Goal: Transaction & Acquisition: Subscribe to service/newsletter

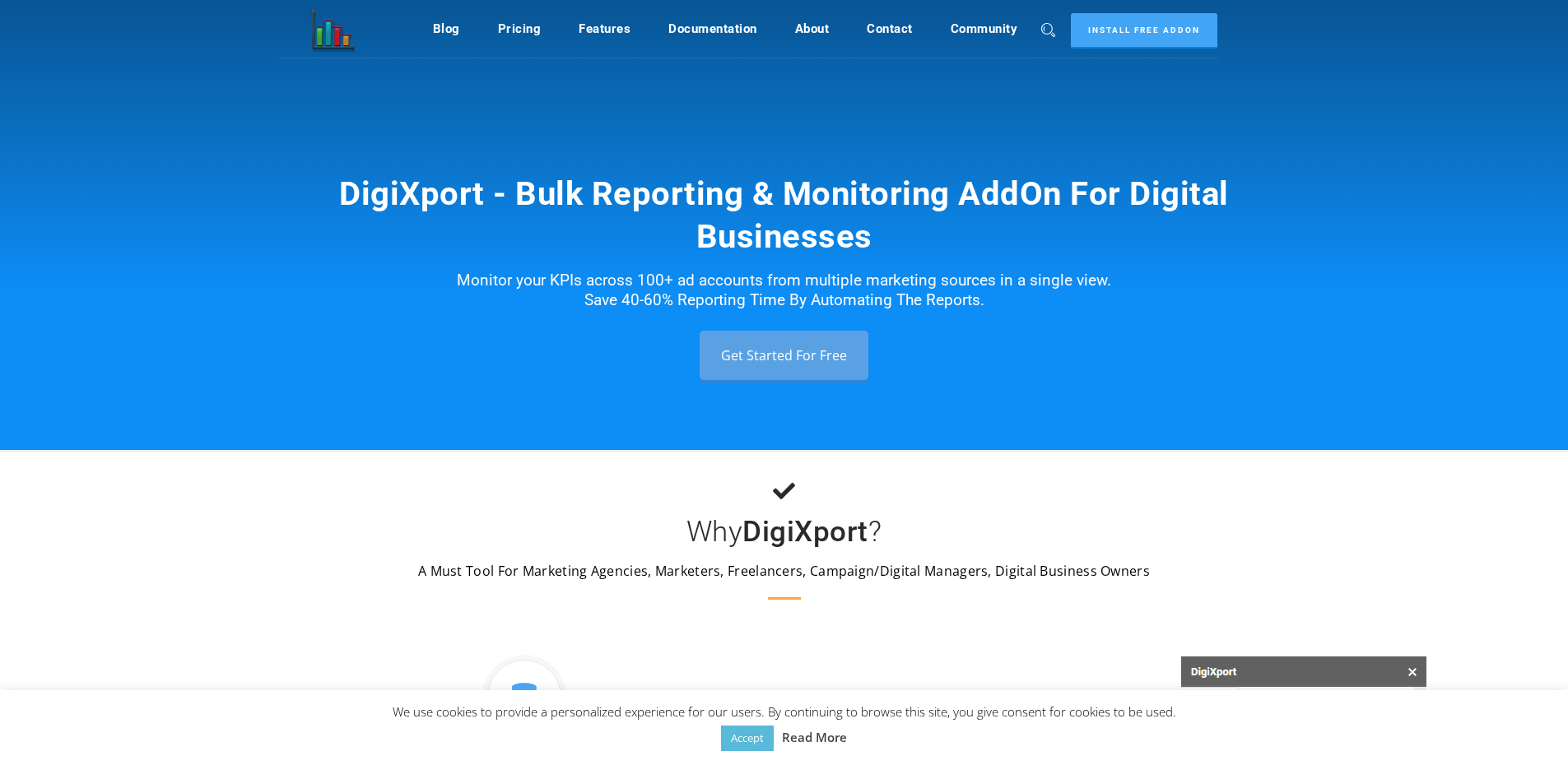
click at [1232, 176] on h1 "DigiXport - Bulk Reporting & Monitoring AddOn For Digital Businesses" at bounding box center [784, 216] width 938 height 86
click at [742, 743] on link "Accept" at bounding box center [747, 738] width 53 height 26
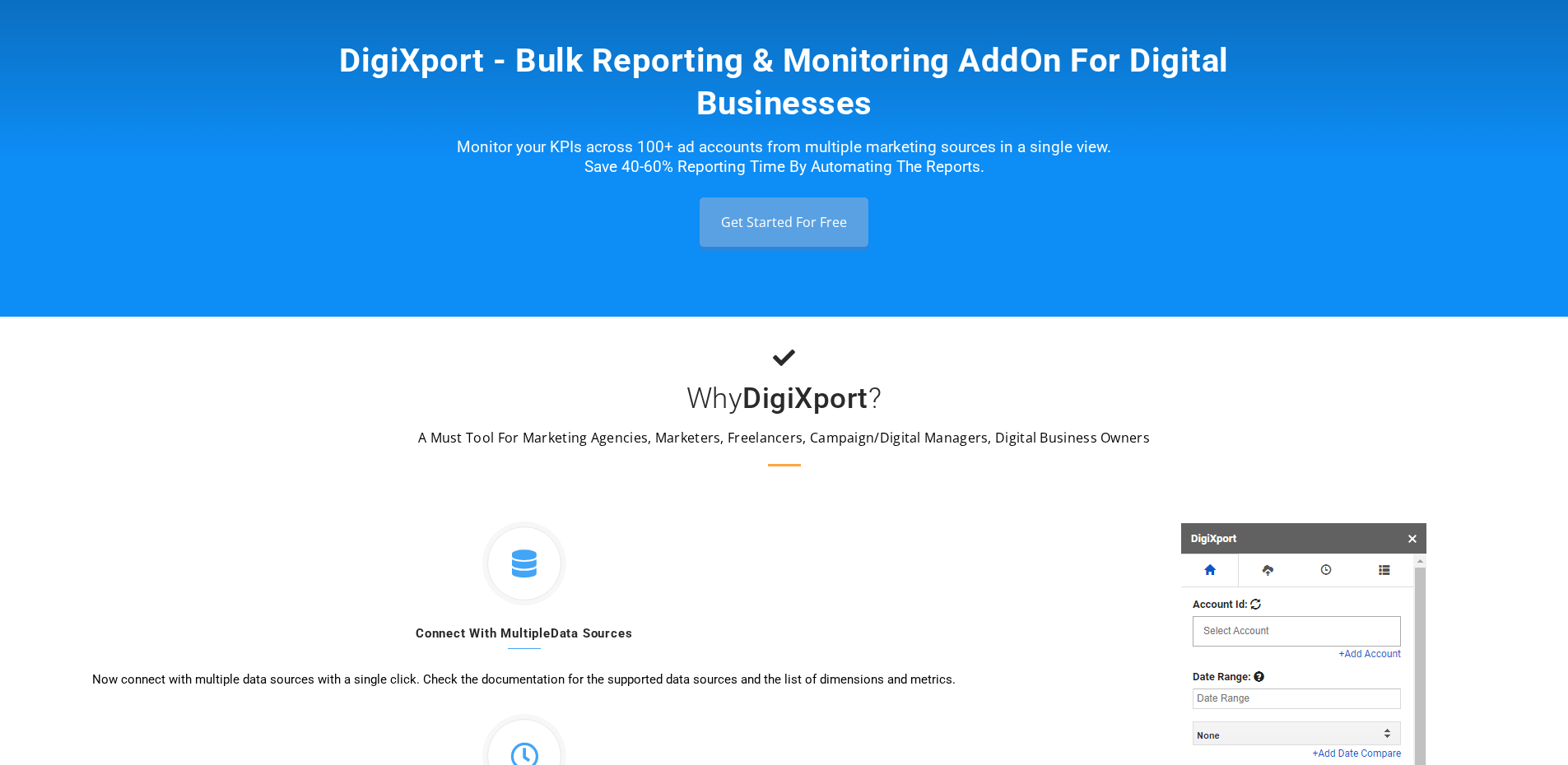
scroll to position [57, 0]
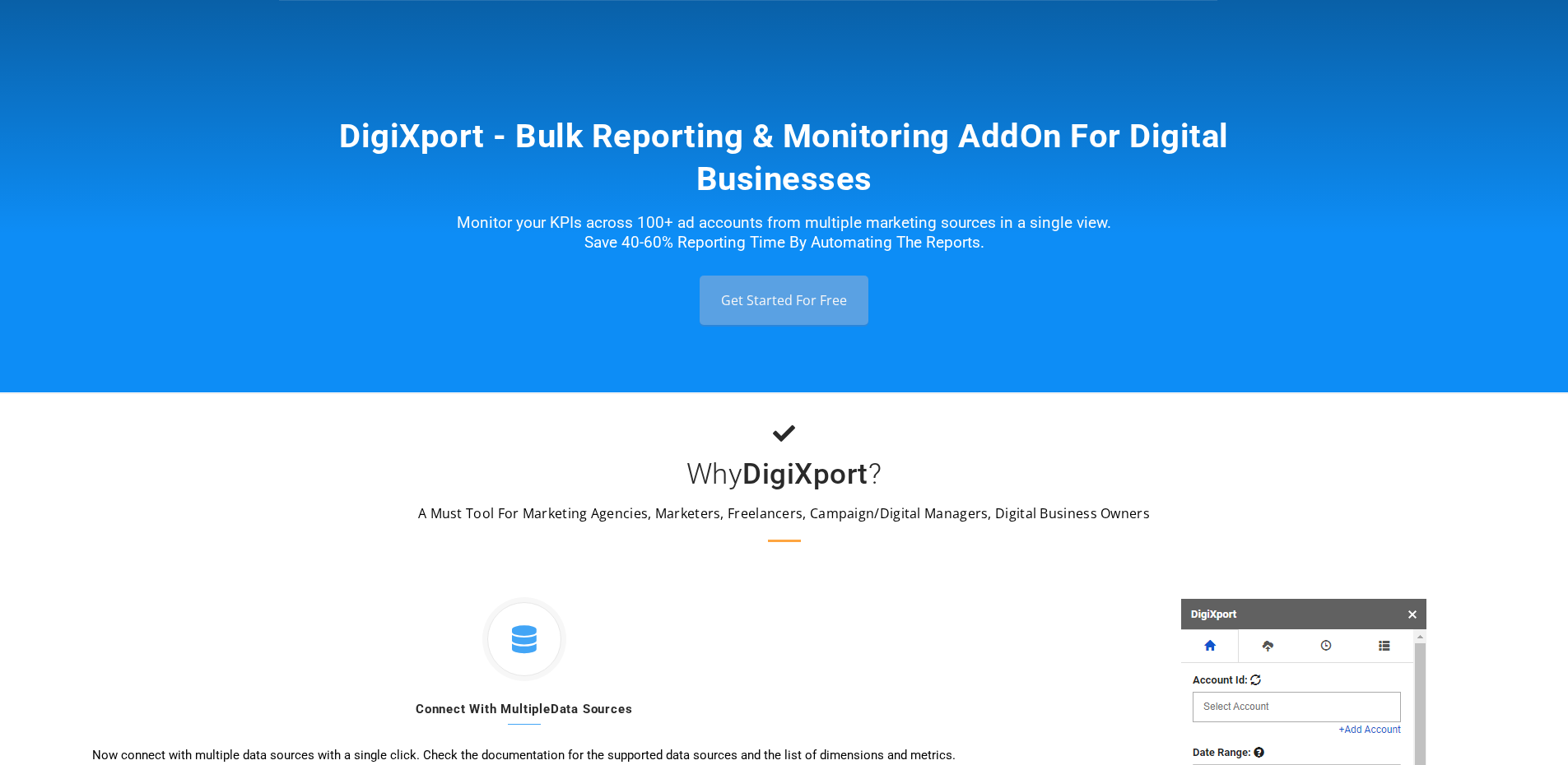
click at [762, 299] on link "Get Started For Free" at bounding box center [783, 300] width 169 height 50
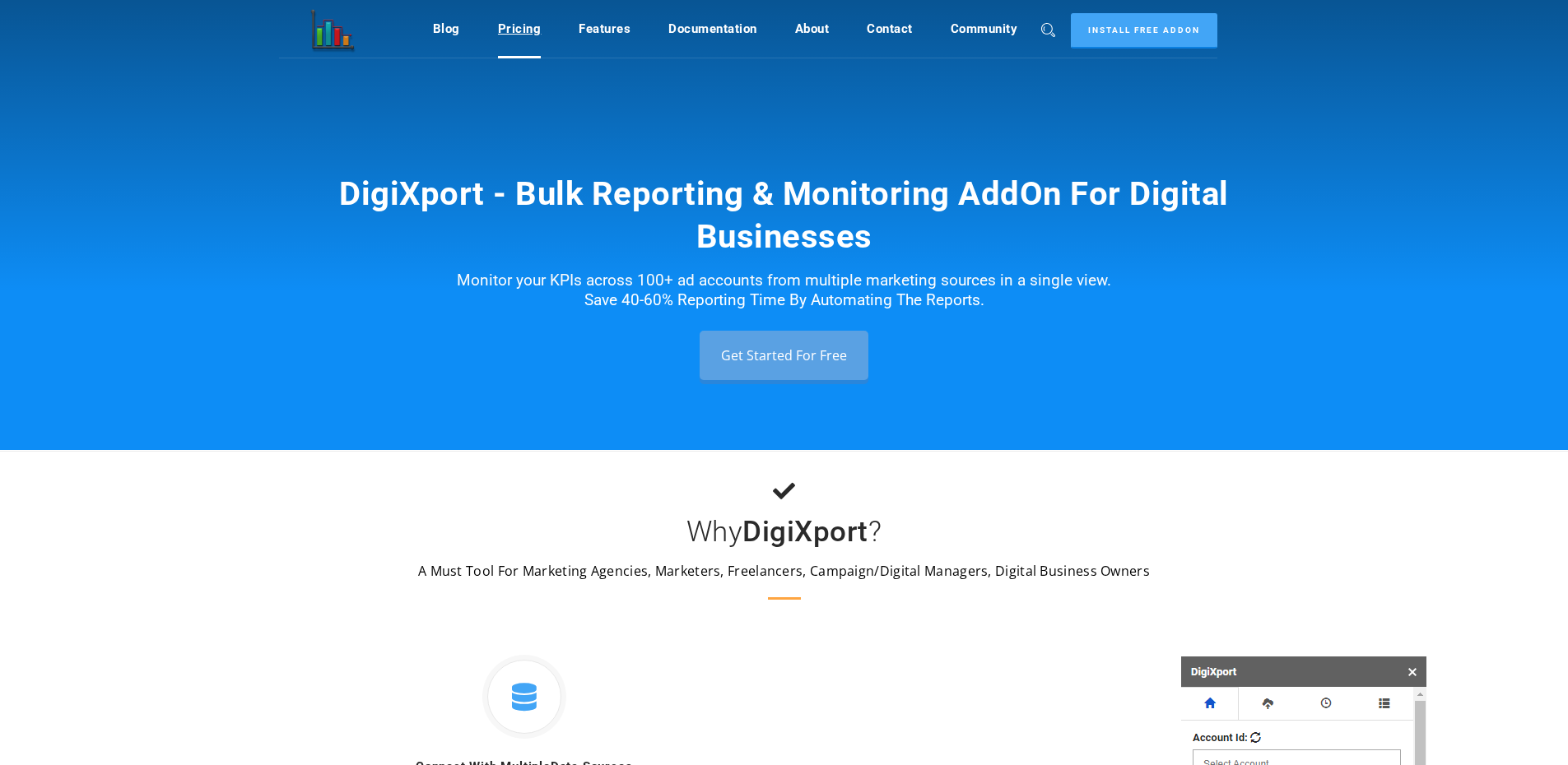
click at [523, 31] on link "Pricing" at bounding box center [520, 28] width 44 height 32
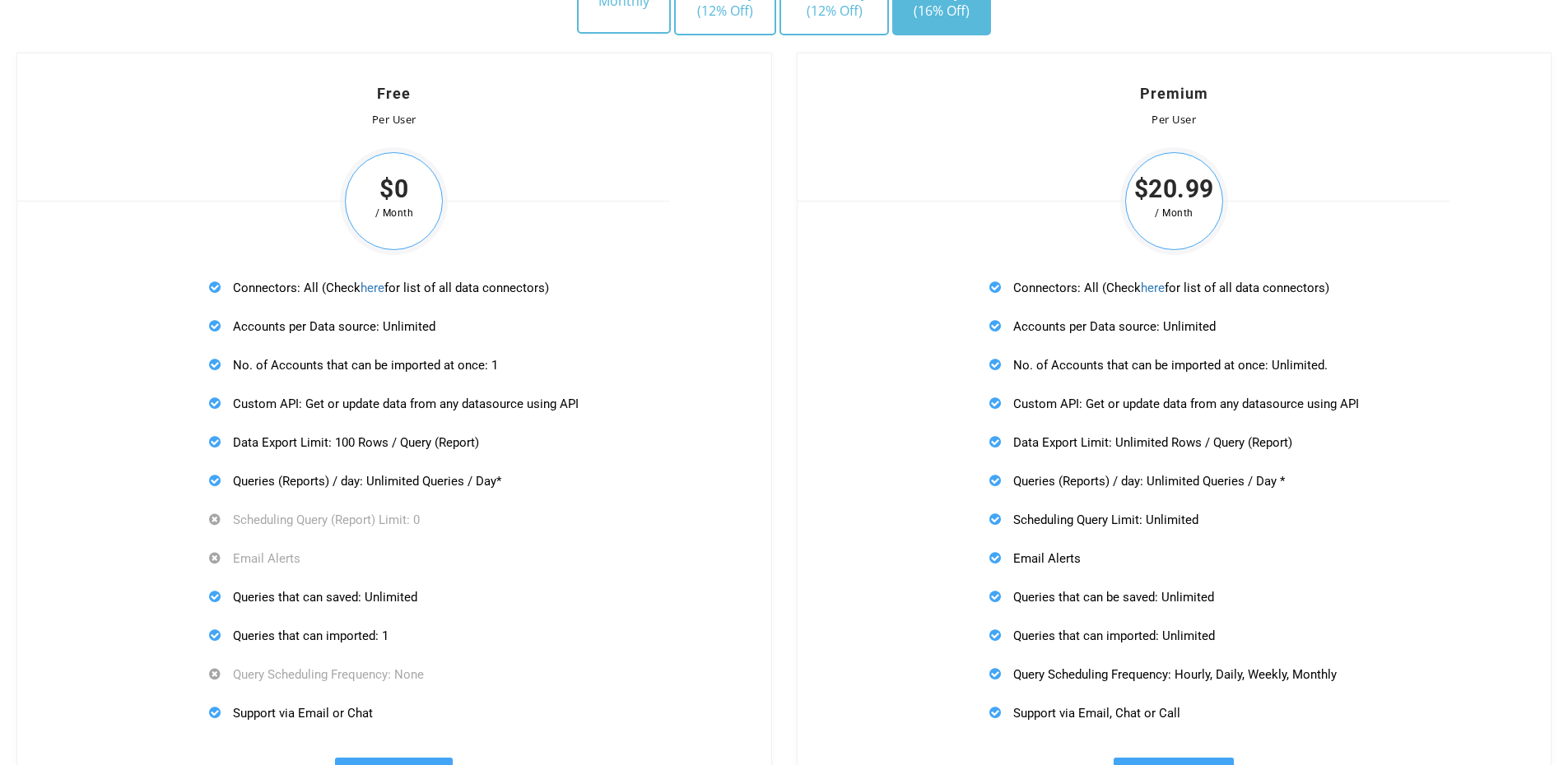
scroll to position [4917, 0]
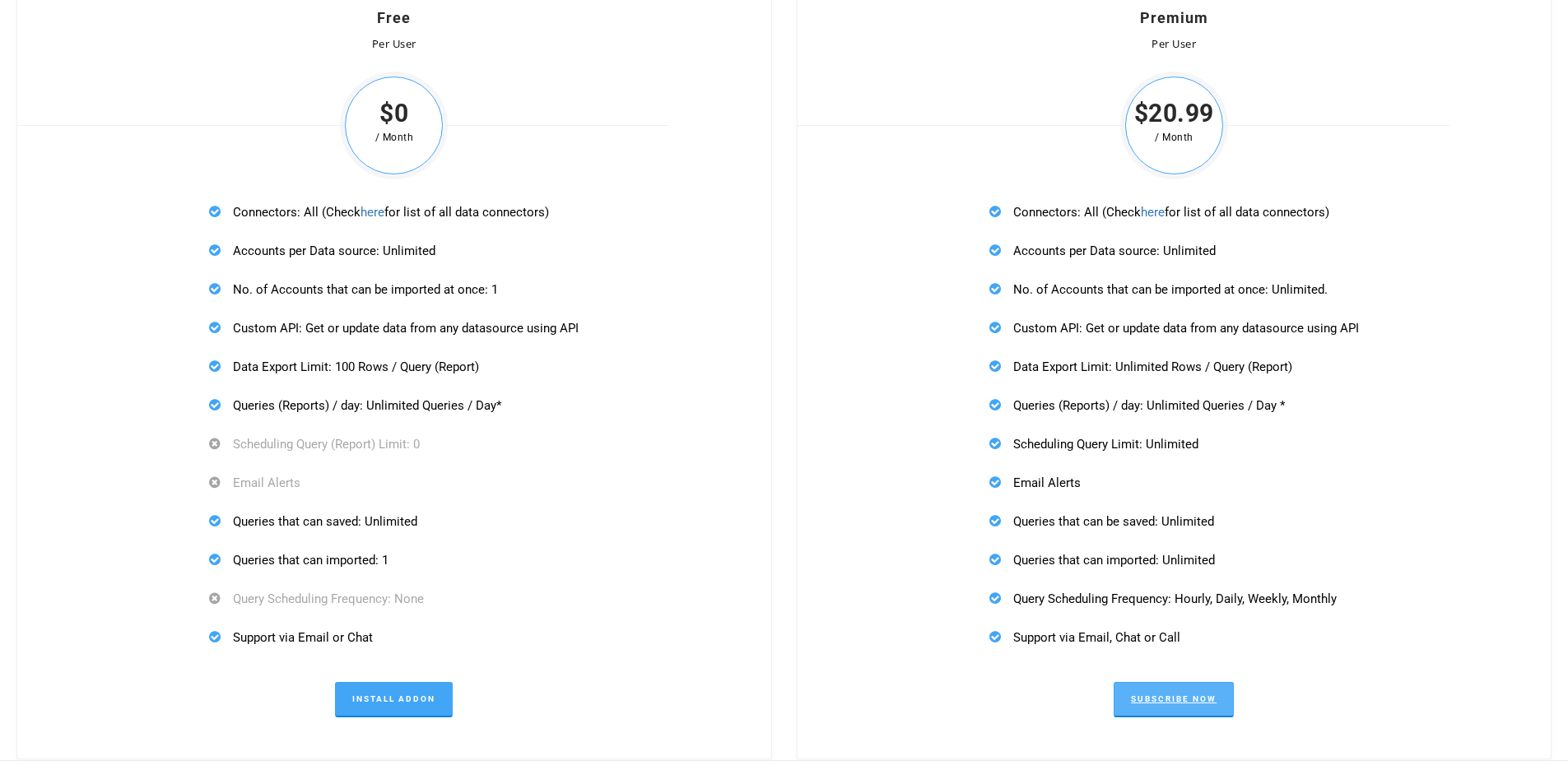
click at [1161, 691] on link "Subscribe Now" at bounding box center [1173, 699] width 120 height 35
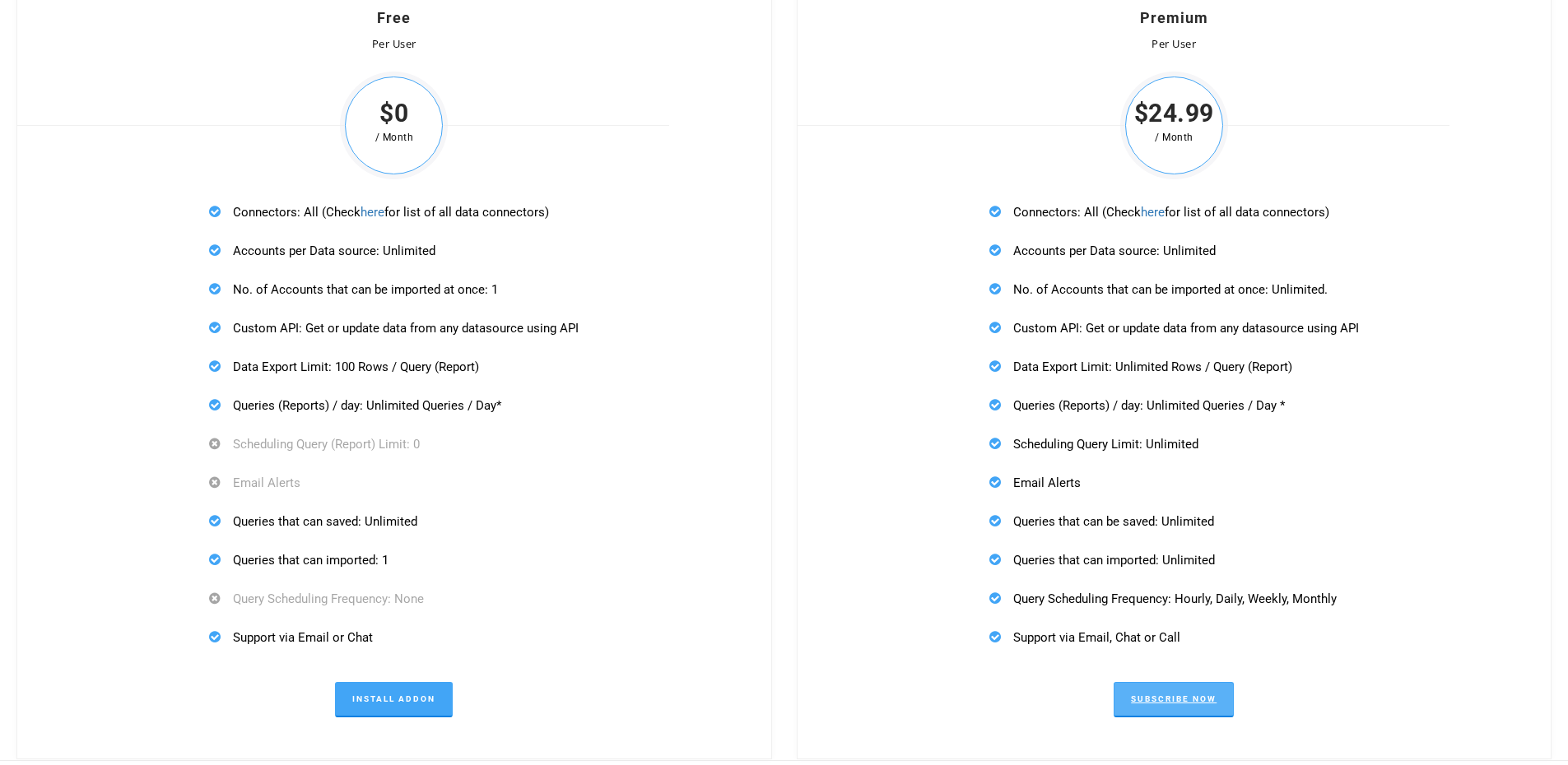
click at [1207, 682] on link "Subscribe Now" at bounding box center [1173, 699] width 120 height 35
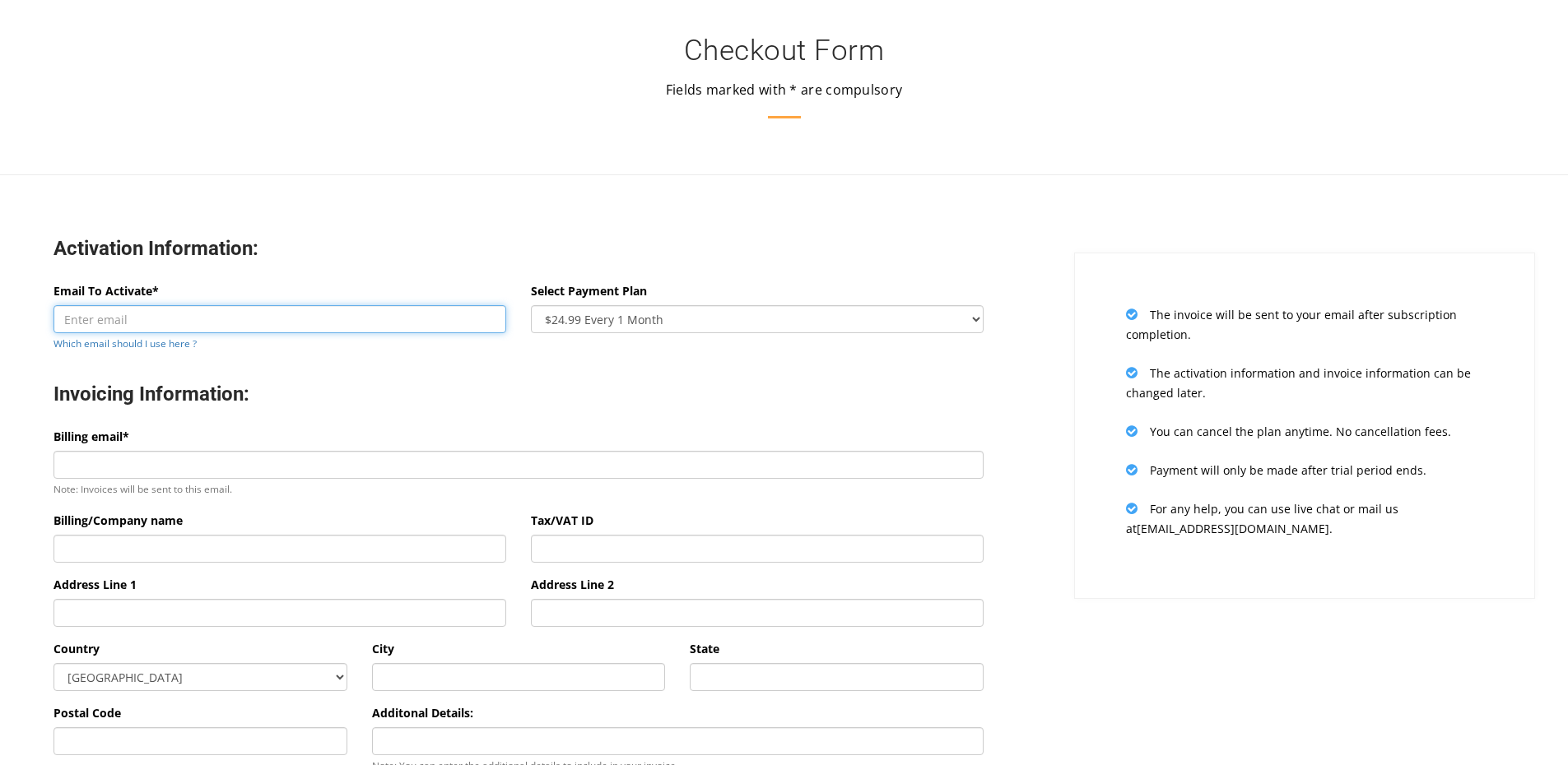
click at [165, 310] on input "Email To Activate*" at bounding box center [280, 319] width 453 height 28
type input "agence.starleads@gmail.com"
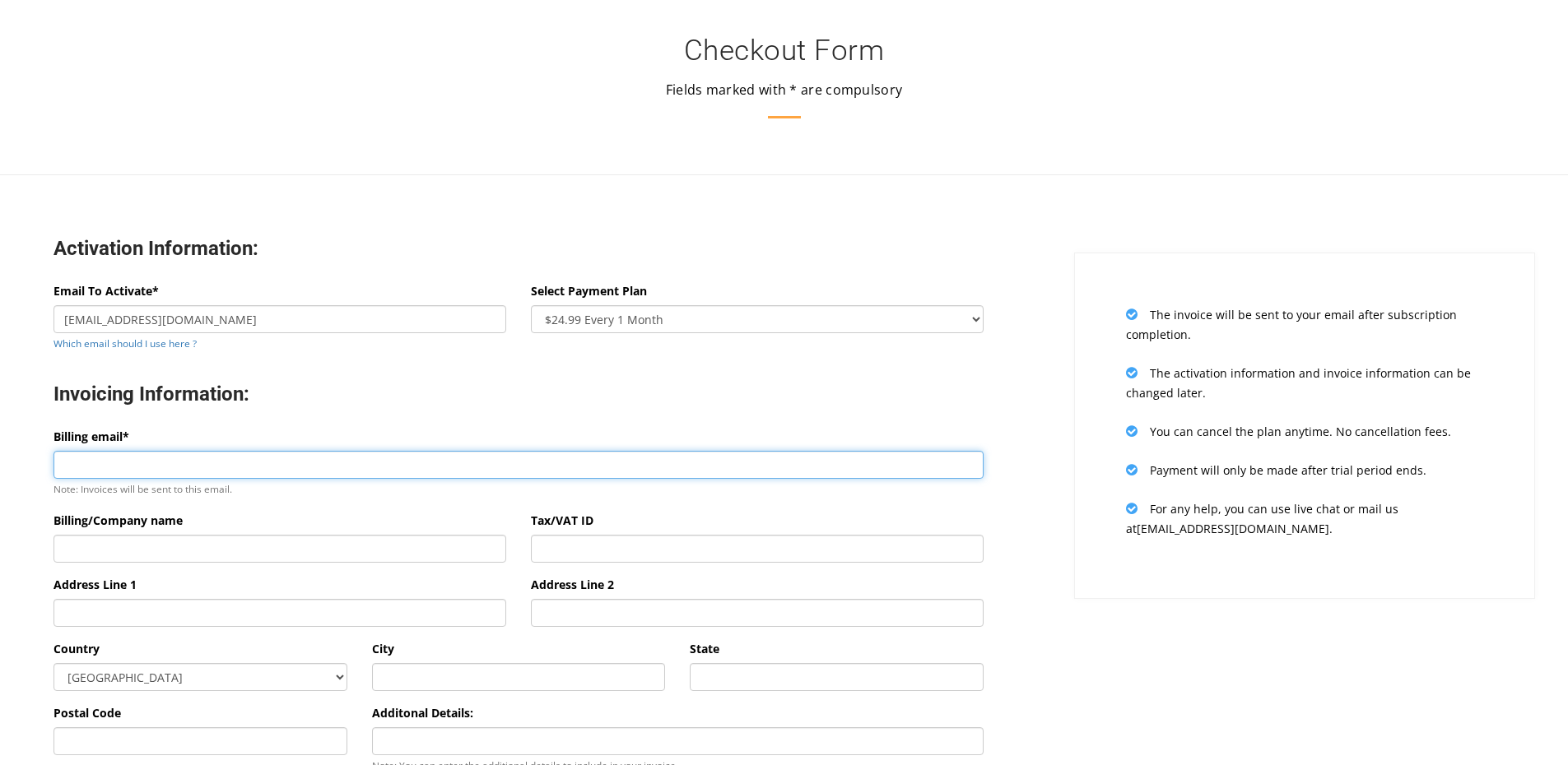
click at [151, 454] on input "Billing email*" at bounding box center [519, 465] width 930 height 28
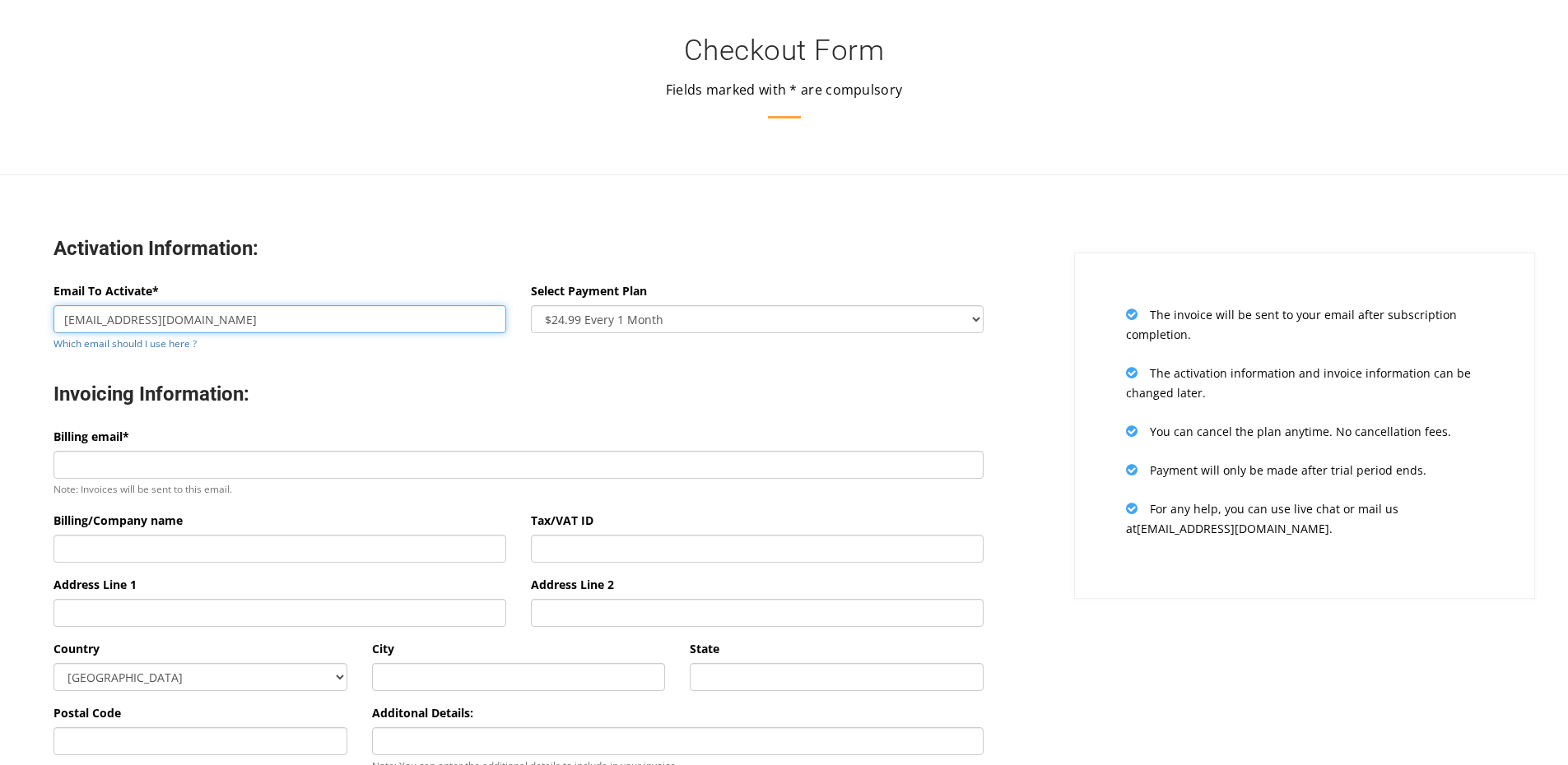
drag, startPoint x: 250, startPoint y: 311, endPoint x: 8, endPoint y: 313, distance: 242.0
click at [9, 313] on div "Activation Information: Email To Activate* agence.starleads@gmail.com Which ema…" at bounding box center [519, 564] width 1062 height 721
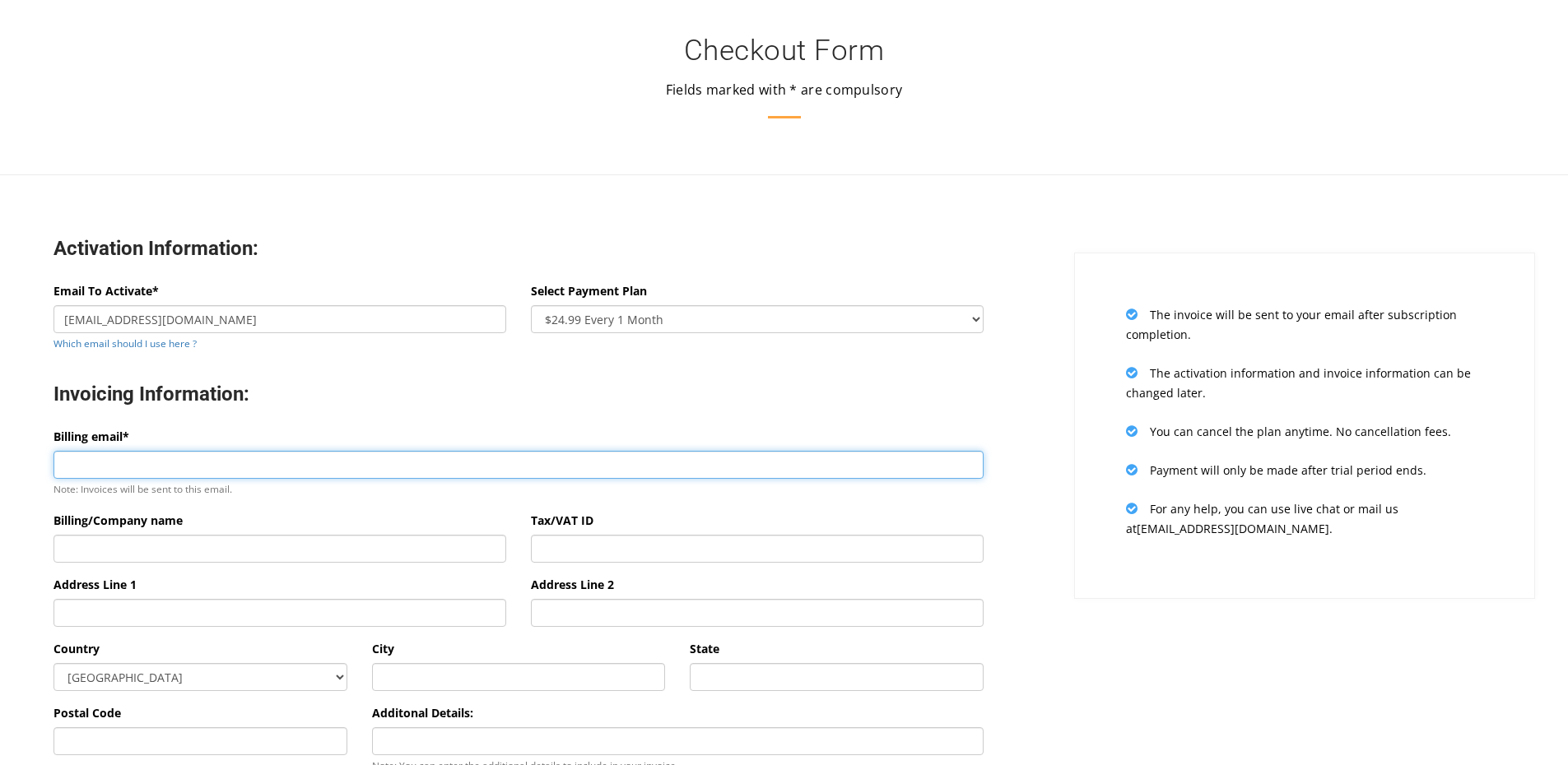
click at [103, 460] on input "Billing email*" at bounding box center [519, 465] width 930 height 28
paste input "agence.starleads@gmail.com"
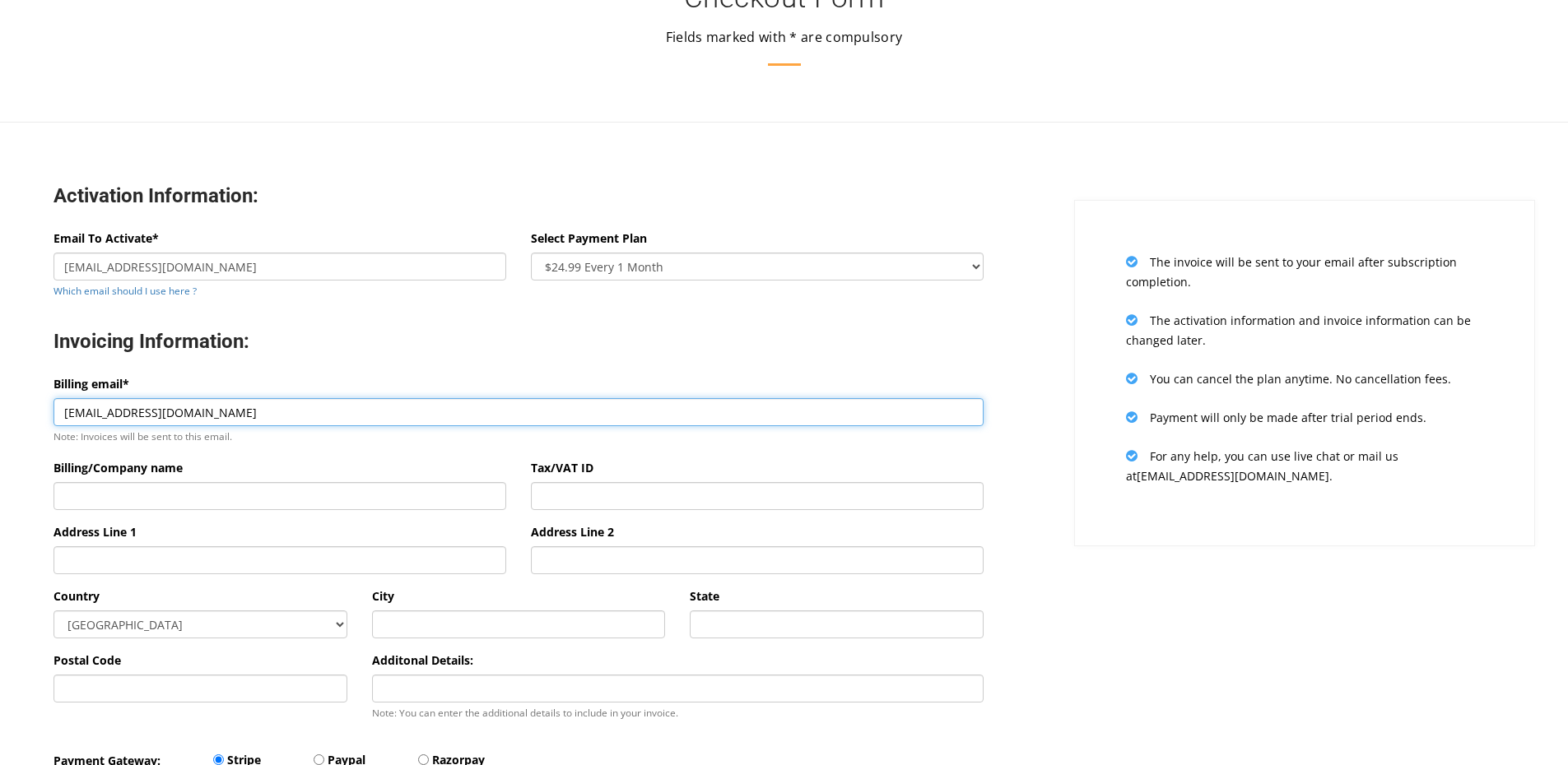
scroll to position [82, 0]
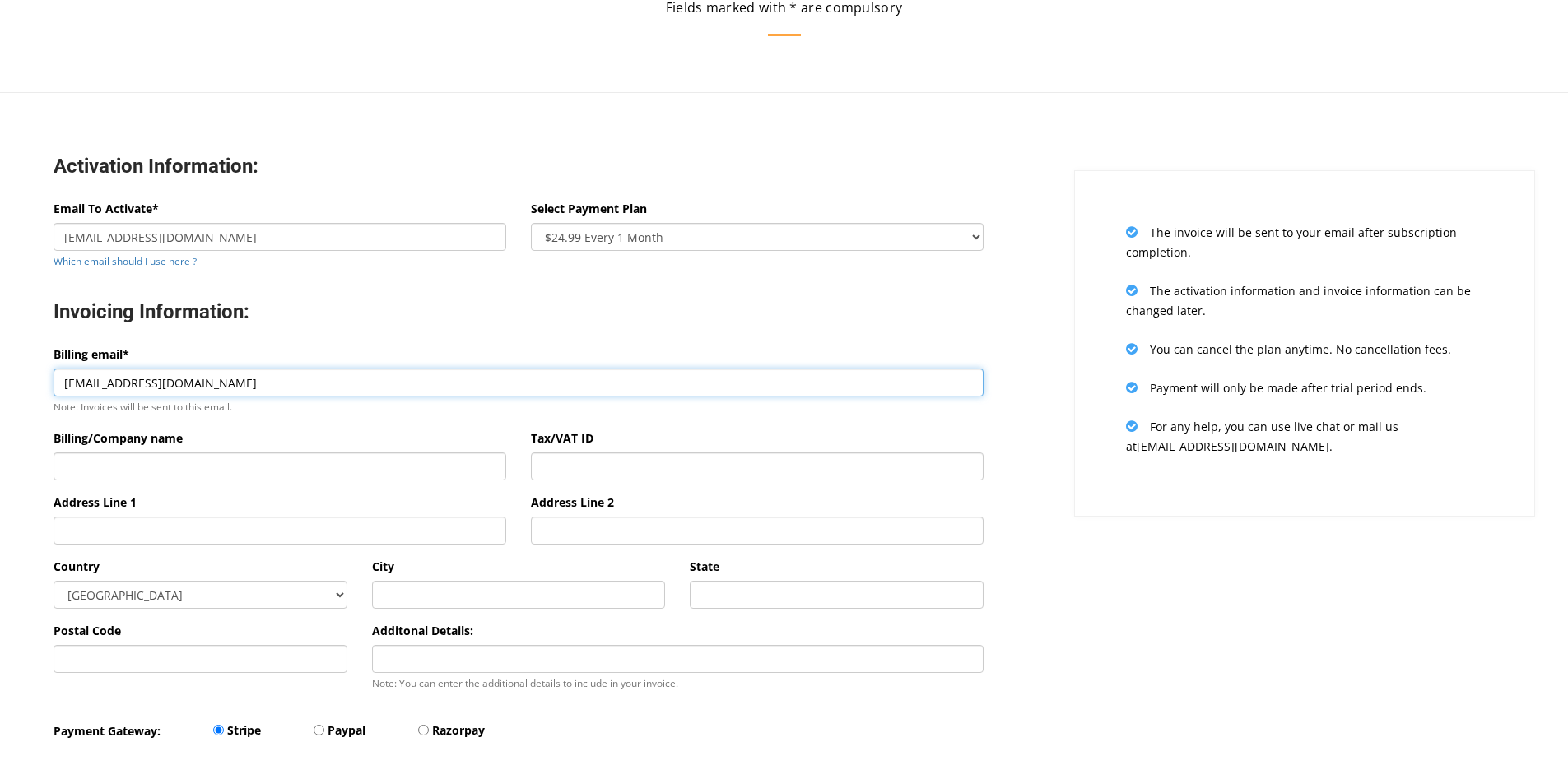
type input "agence.starleads@gmail.com"
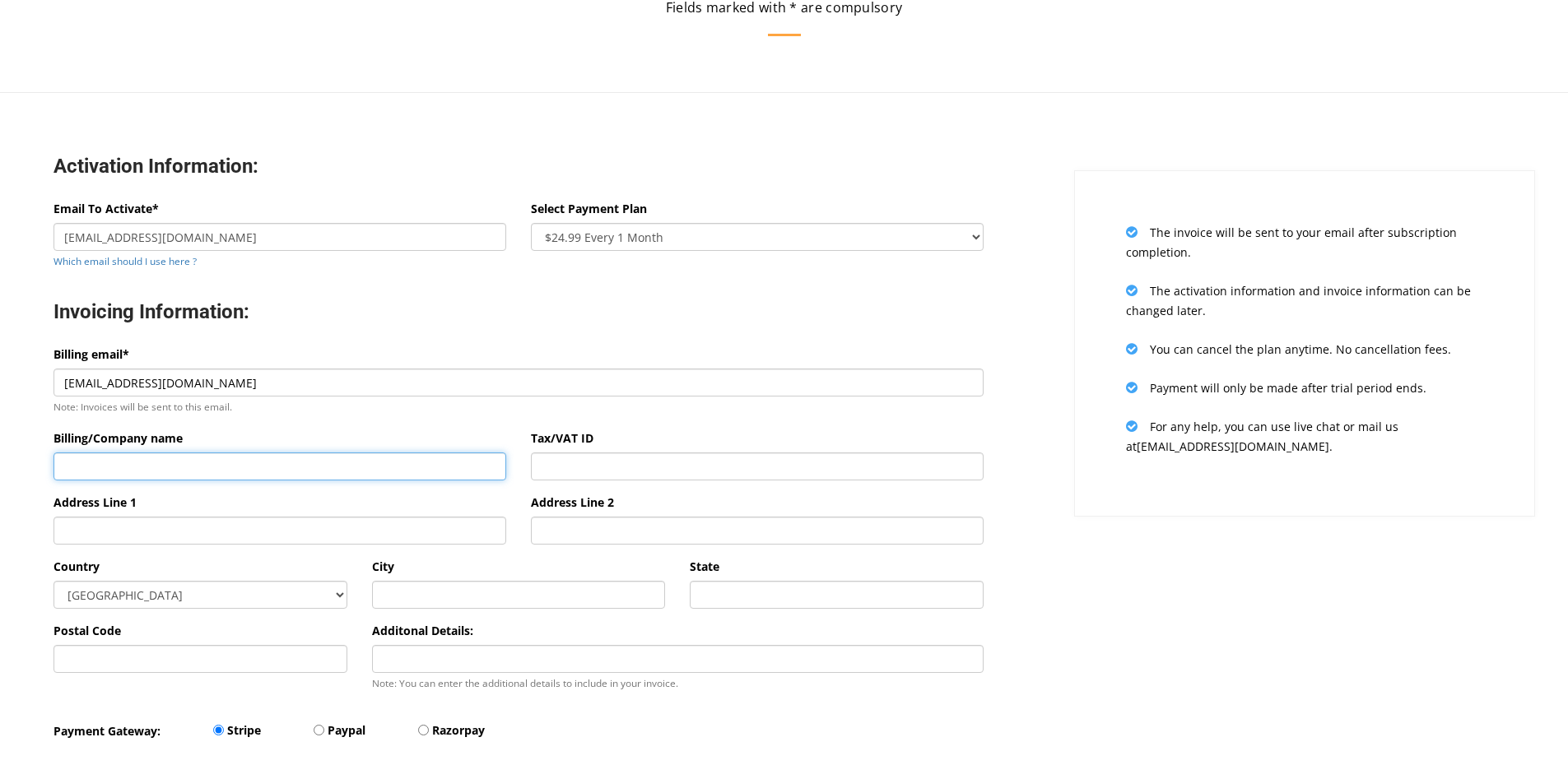
click at [229, 460] on input "Billing/Company name" at bounding box center [280, 466] width 453 height 28
type input "STRAMEDIA"
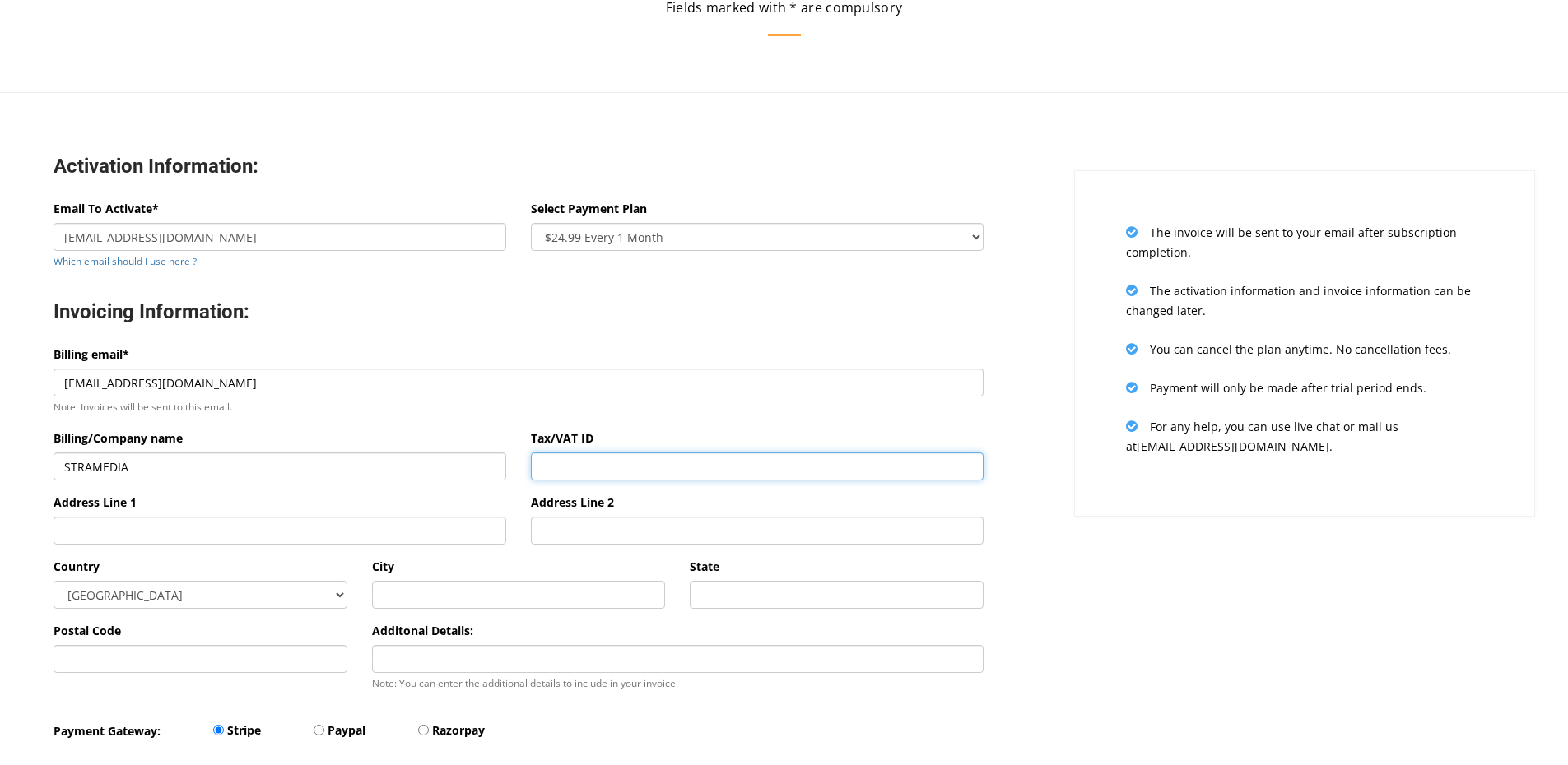
click at [677, 472] on input "Tax/VAT ID" at bounding box center [757, 466] width 453 height 28
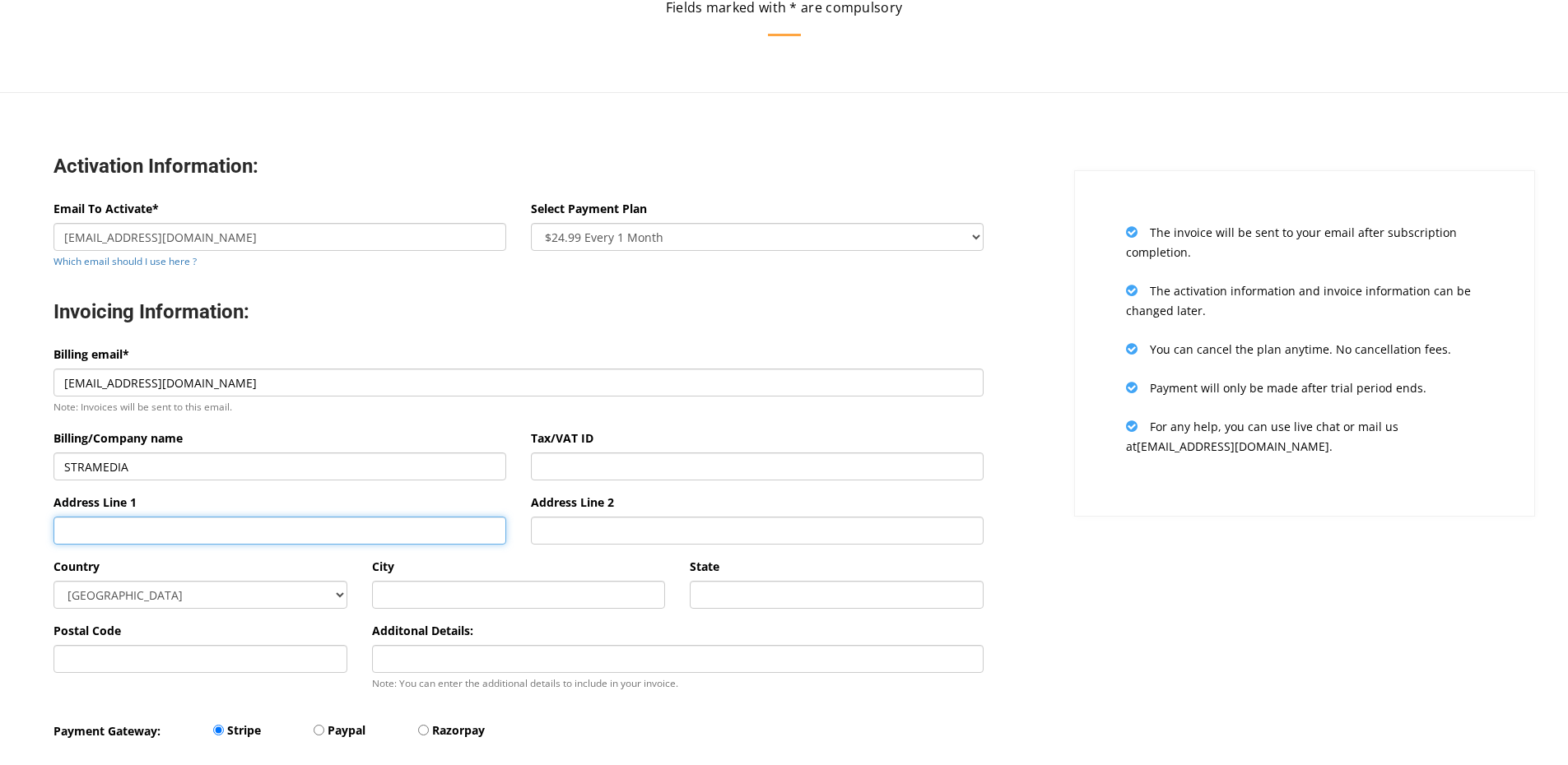
click at [235, 533] on input "Address Line 1" at bounding box center [280, 531] width 453 height 28
type input "76 allée des merisiers"
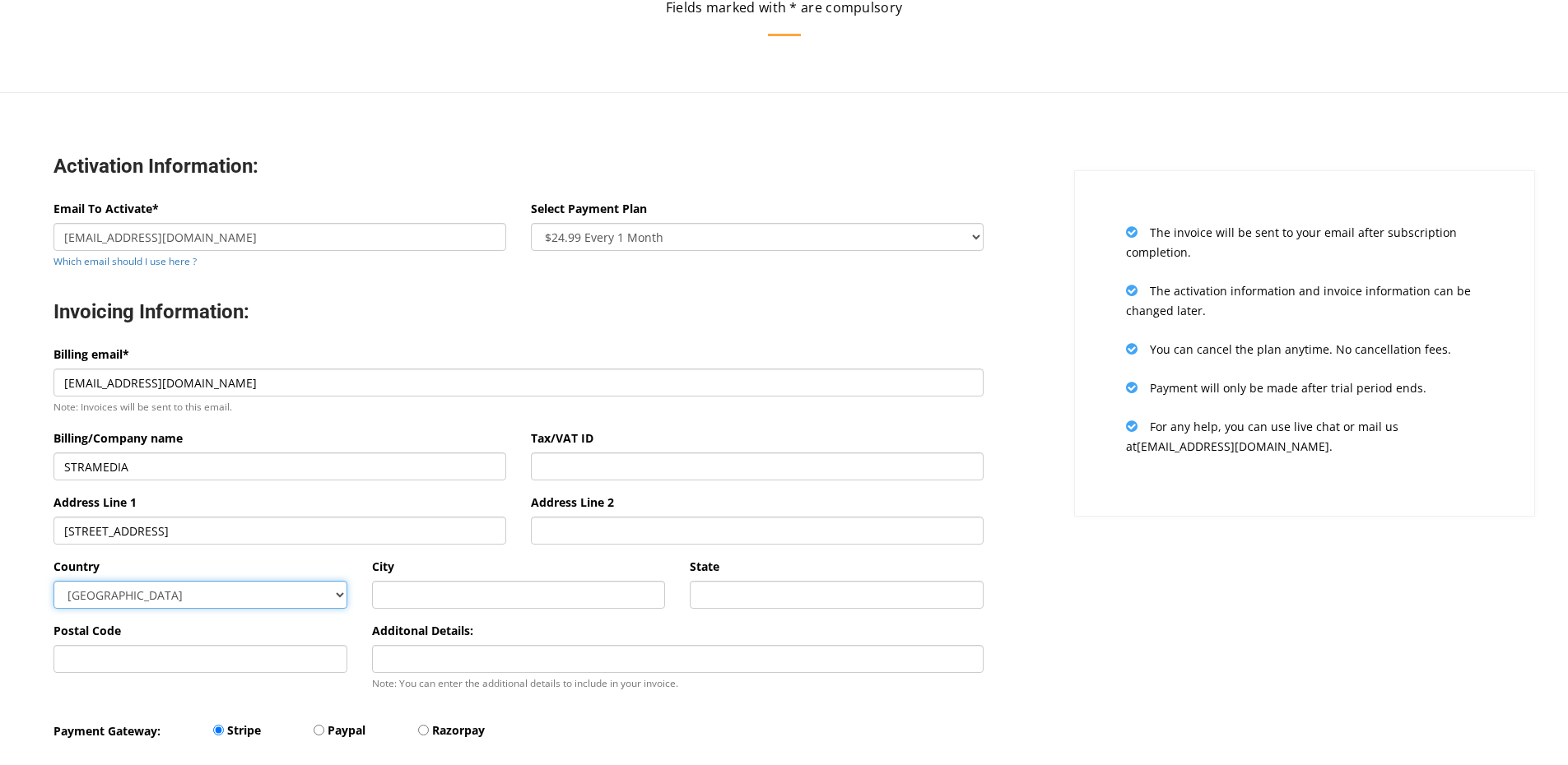
click at [157, 591] on select "Afghanistan Aland Islands Albania Algeria American Samoa Andorra Angola Anguill…" at bounding box center [200, 595] width 294 height 28
select select "FR"
click at [54, 581] on select "Afghanistan Aland Islands Albania Algeria American Samoa Andorra Angola Anguill…" at bounding box center [200, 595] width 294 height 28
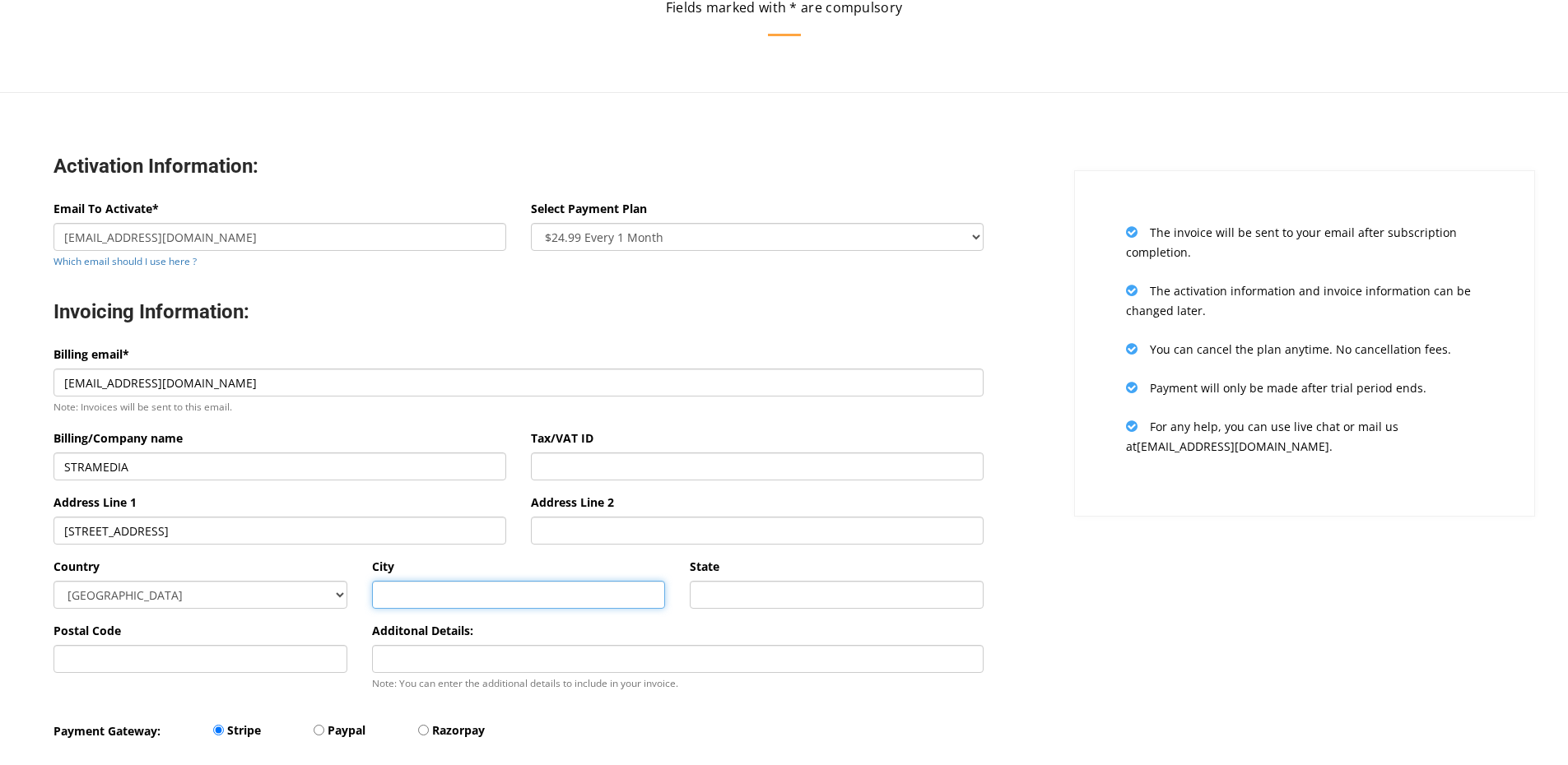
click at [505, 607] on input "text" at bounding box center [519, 595] width 294 height 28
type input "Hardelot"
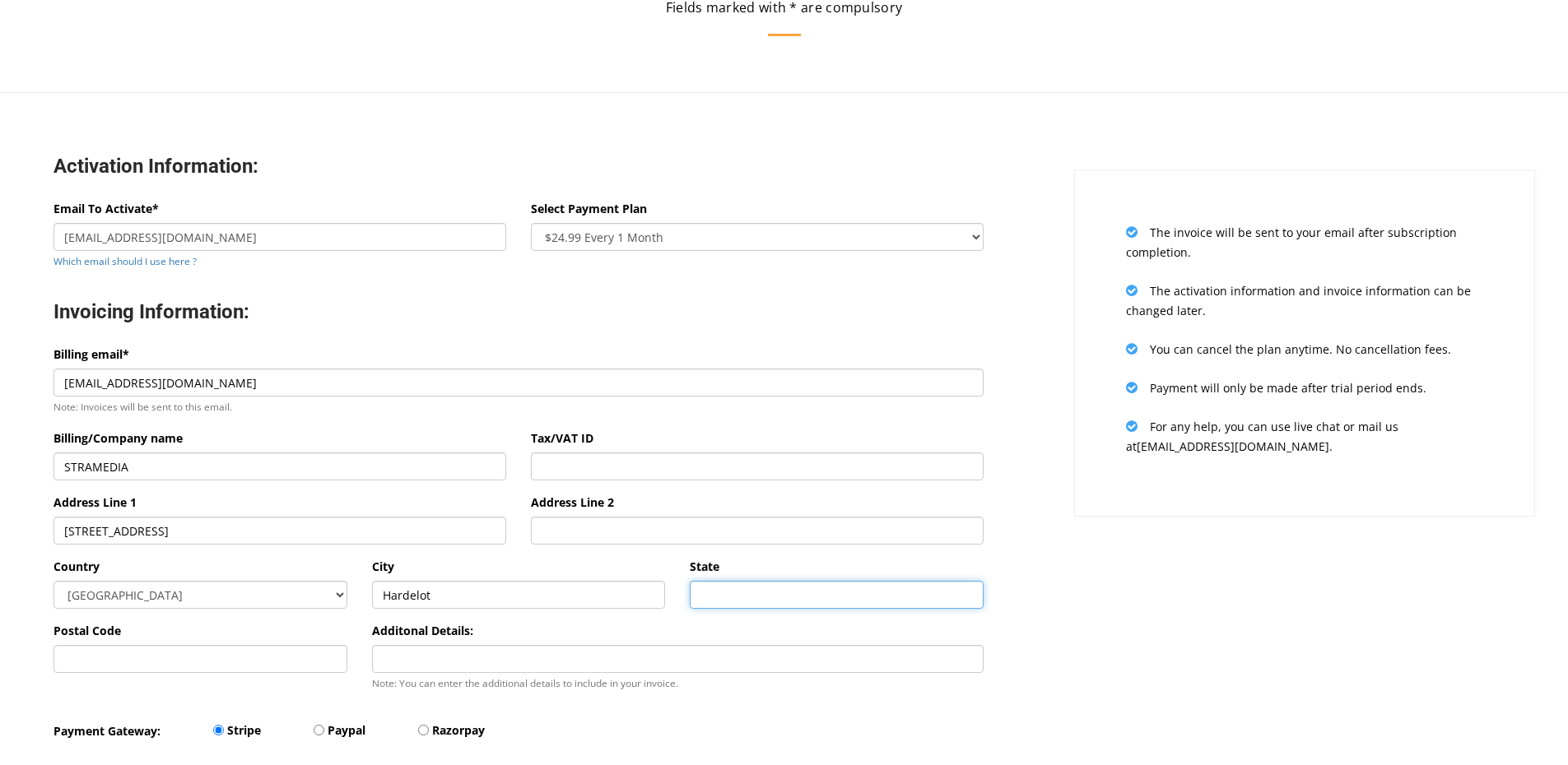
click at [805, 583] on input "State" at bounding box center [836, 595] width 294 height 28
type input "France"
click at [187, 633] on div "Postal Code" at bounding box center [200, 647] width 294 height 52
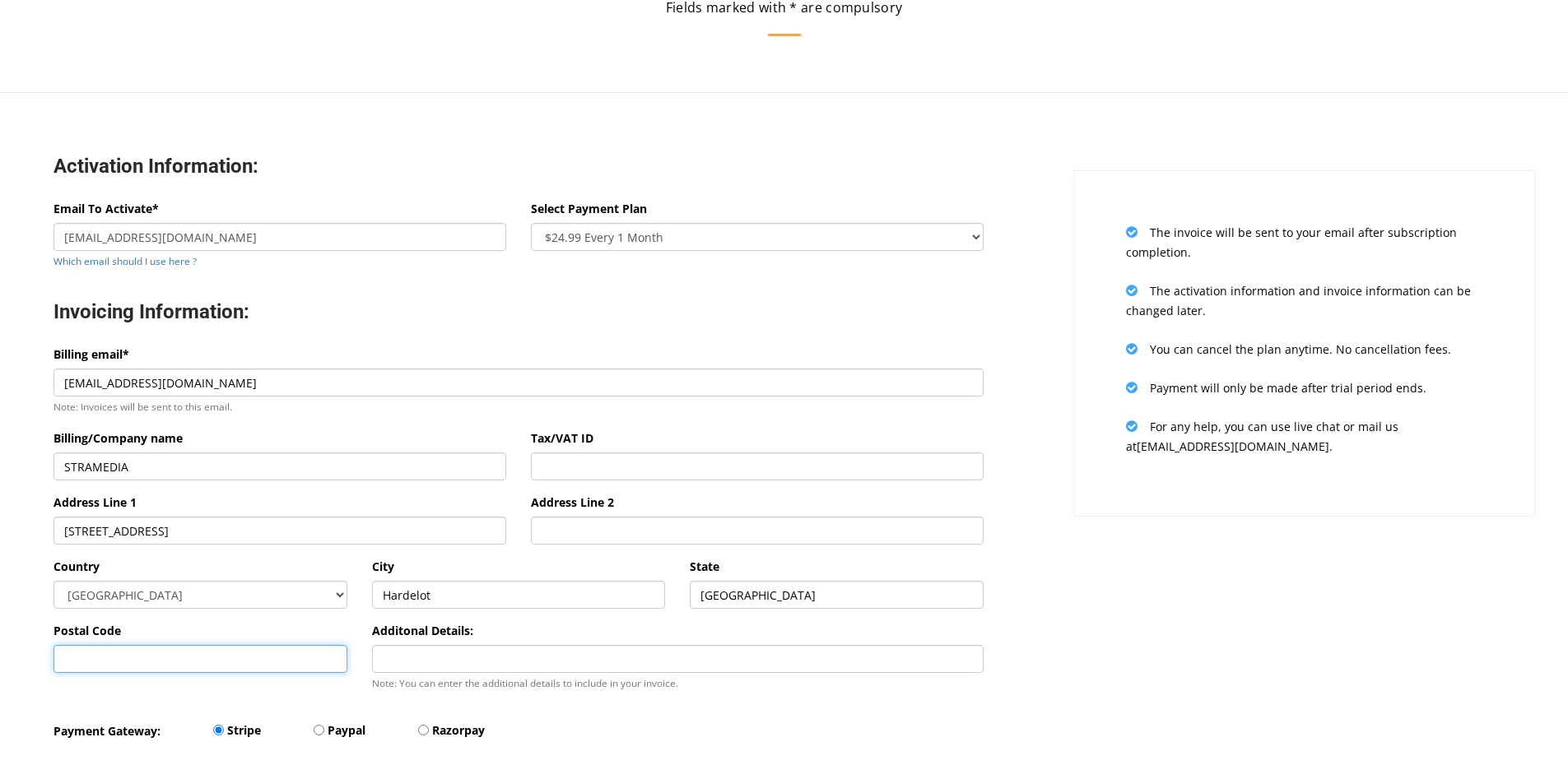
click at [179, 649] on input "Postal Code" at bounding box center [200, 659] width 294 height 28
type input "62152"
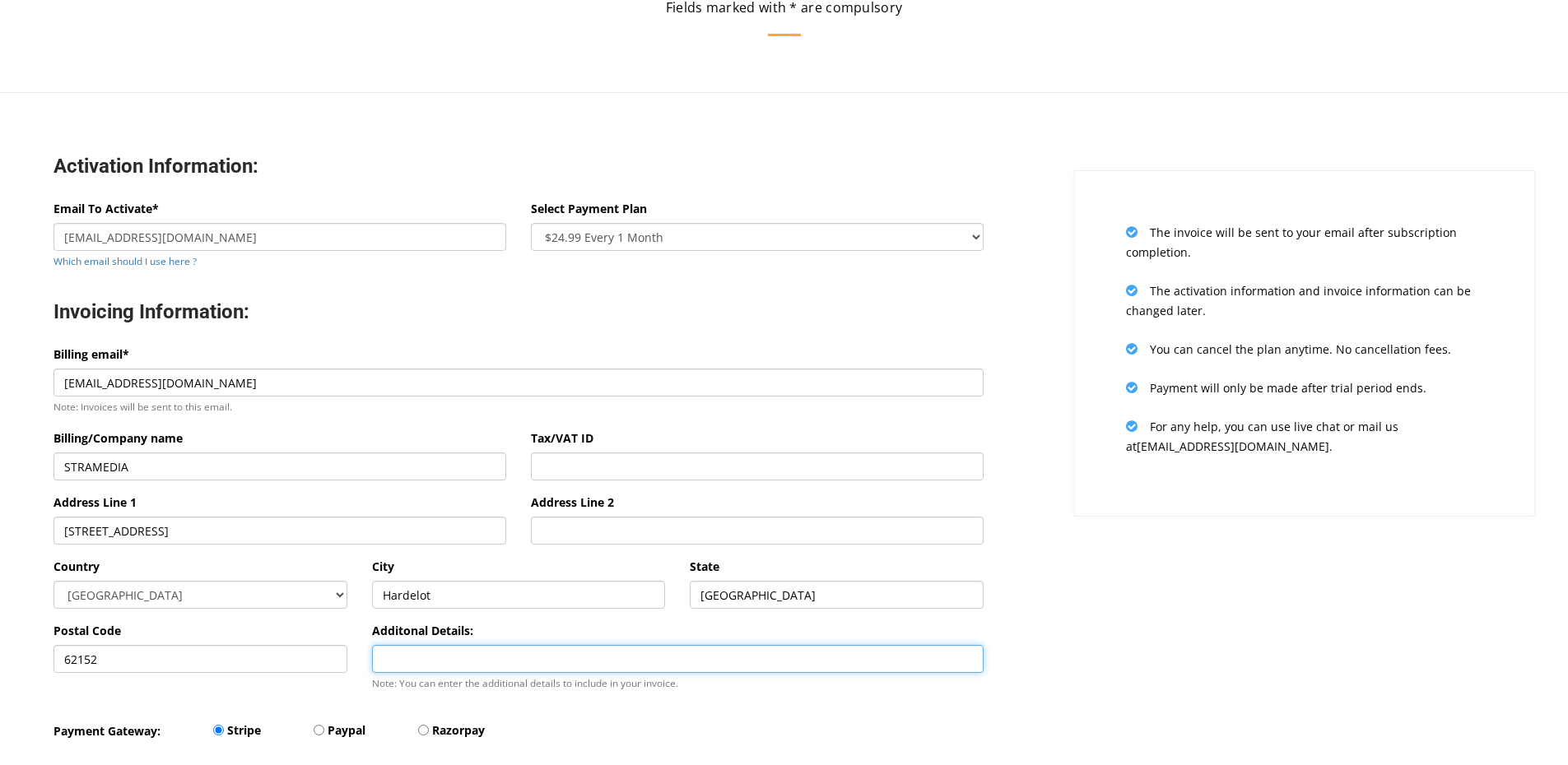
click at [774, 651] on input "Additonal Details:" at bounding box center [678, 659] width 612 height 28
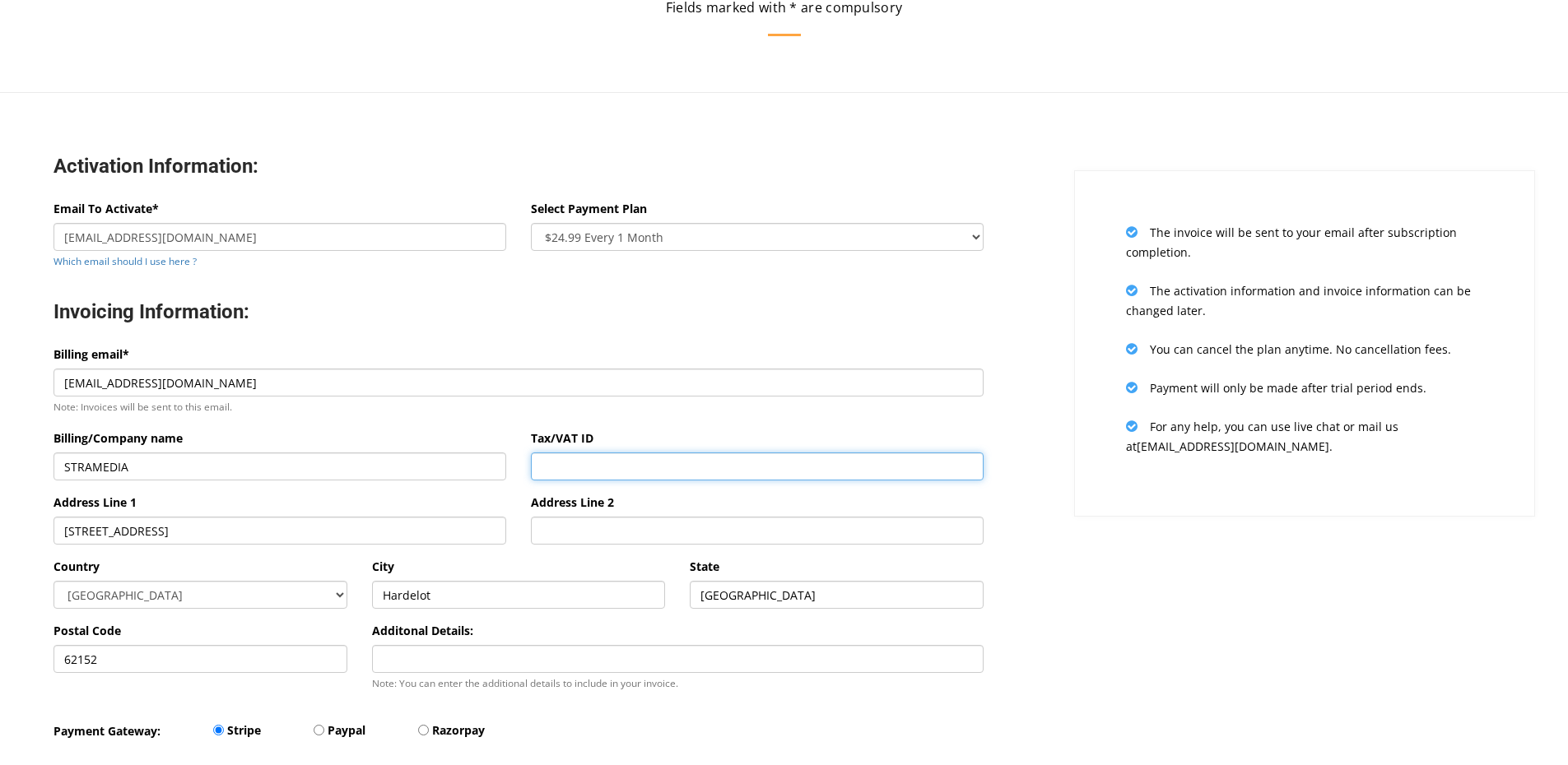
click at [587, 458] on input "Tax/VAT ID" at bounding box center [757, 466] width 453 height 28
paste input "FR46891086308"
type input "FR46891086308"
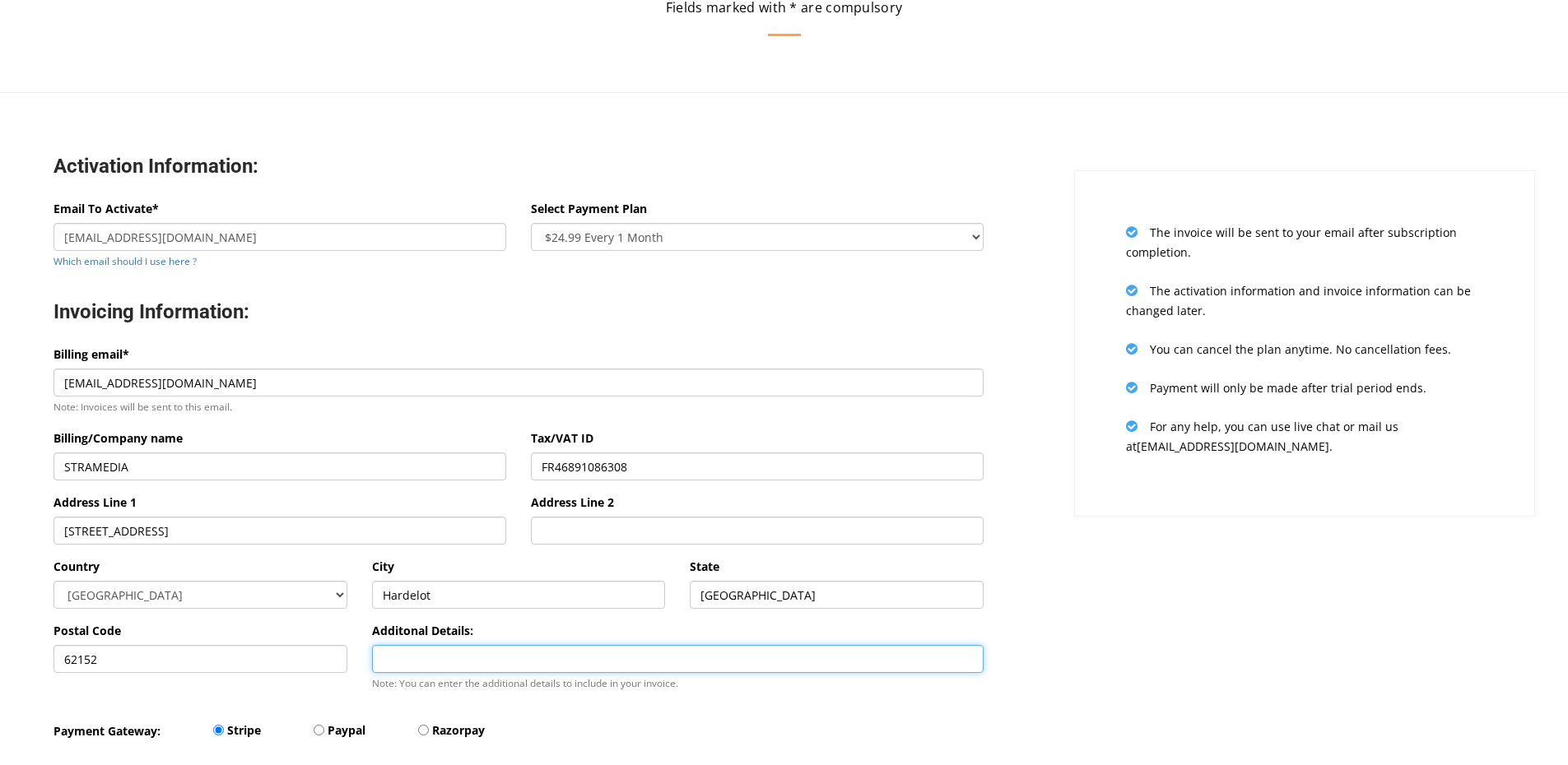
click at [557, 659] on input "Additonal Details:" at bounding box center [678, 659] width 612 height 28
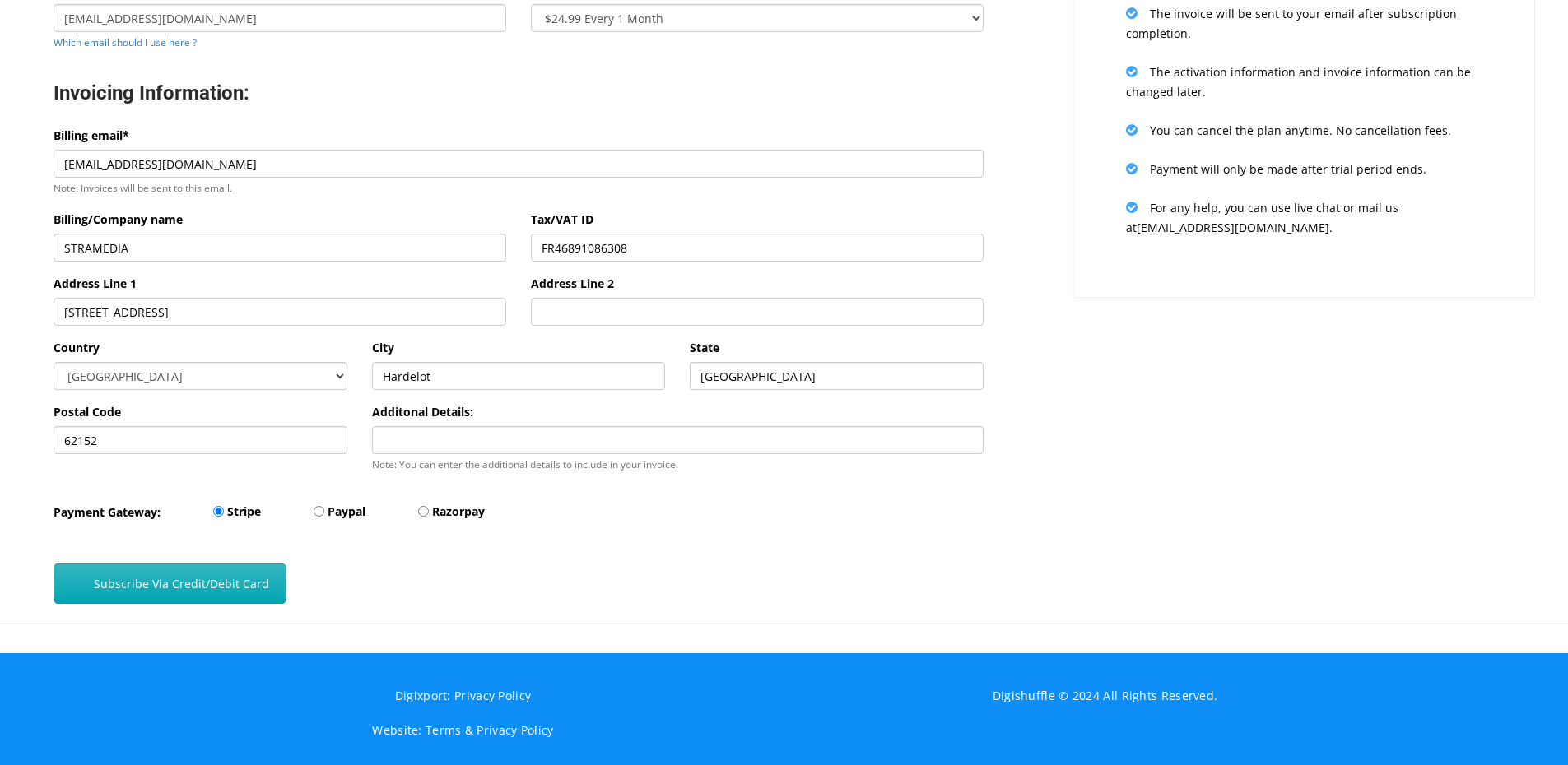
click at [155, 582] on button "Subscribe Via Credit/Debit Card" at bounding box center [170, 584] width 233 height 40
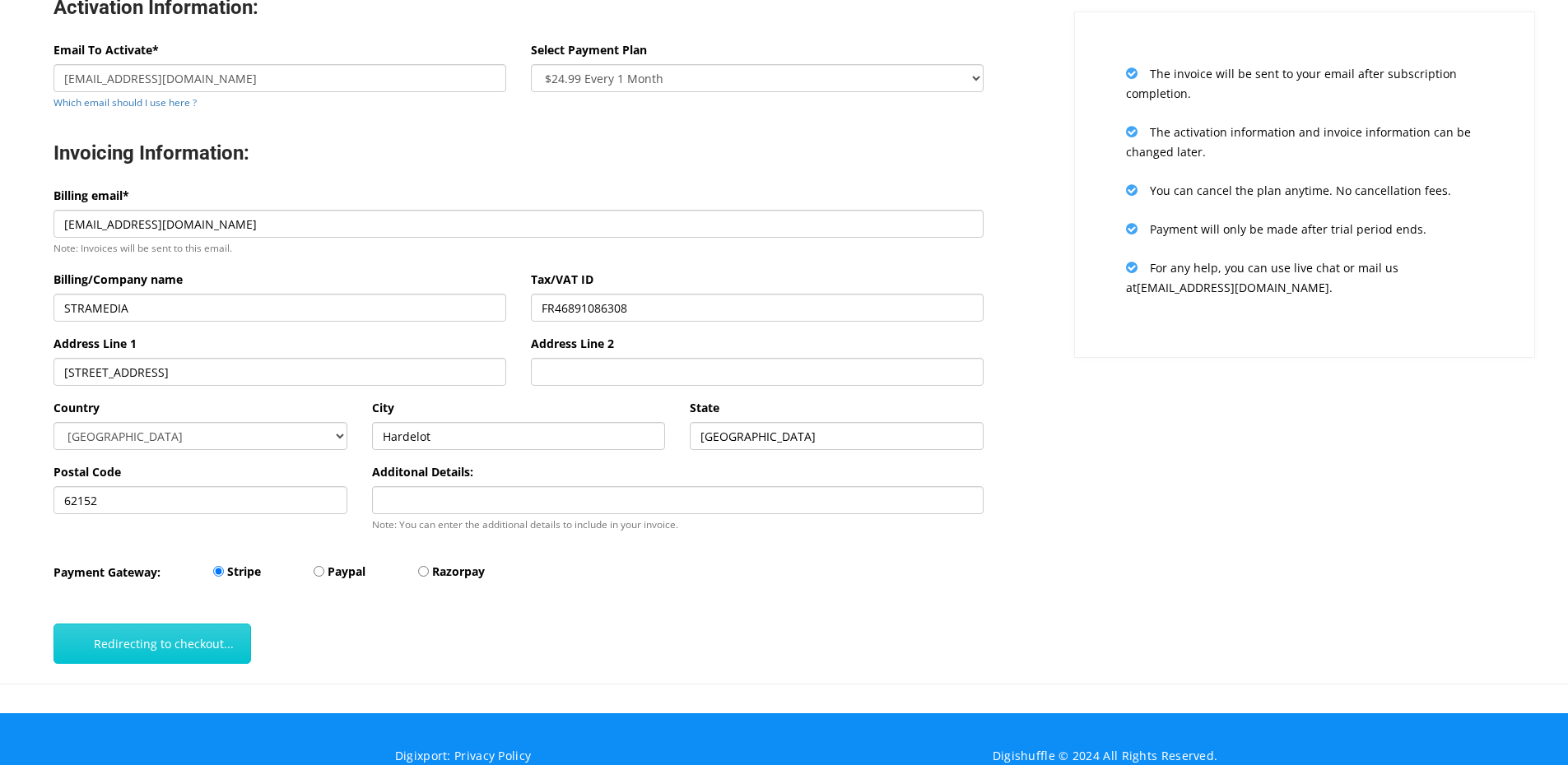
scroll to position [293, 0]
